Goal: Information Seeking & Learning: Learn about a topic

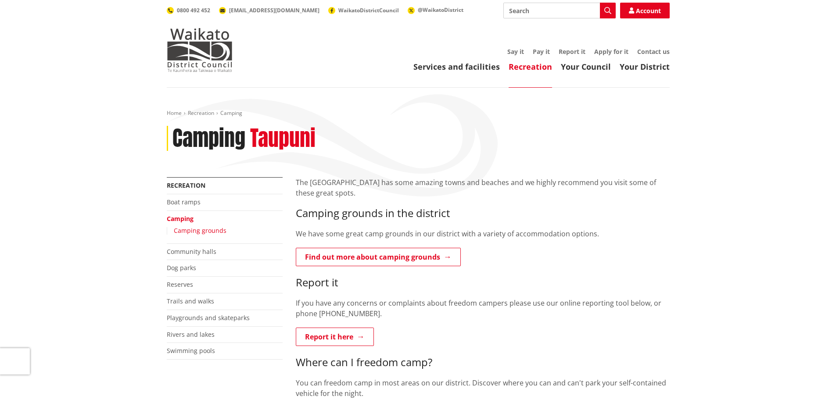
click at [197, 231] on link "Camping grounds" at bounding box center [200, 230] width 53 height 8
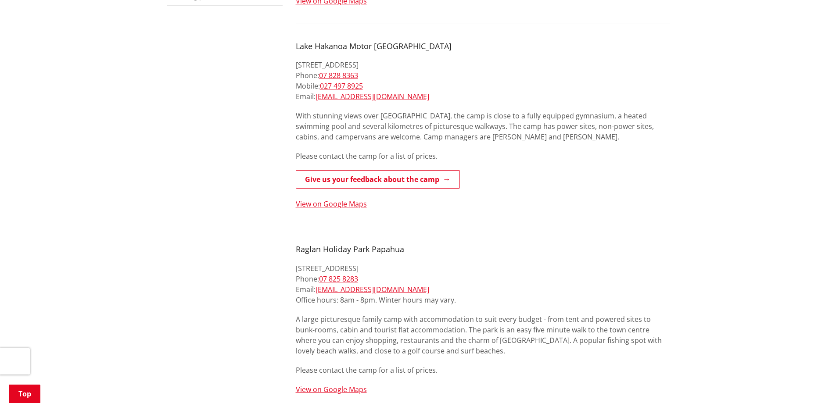
scroll to position [351, 0]
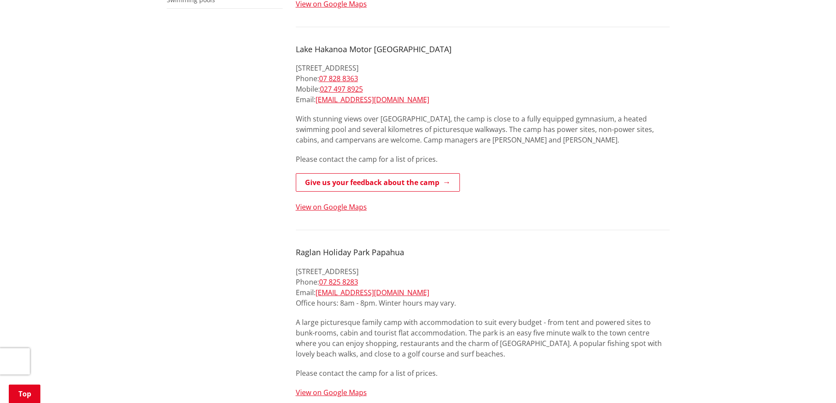
click at [345, 248] on h4 "Raglan Holiday Park Papahua" at bounding box center [483, 253] width 374 height 10
drag, startPoint x: 298, startPoint y: 242, endPoint x: 418, endPoint y: 241, distance: 120.3
click at [418, 248] on h4 "Raglan Holiday Park Papahua" at bounding box center [483, 253] width 374 height 10
copy h4 "Raglan Holiday Park Papahua"
